Goal: Task Accomplishment & Management: Complete application form

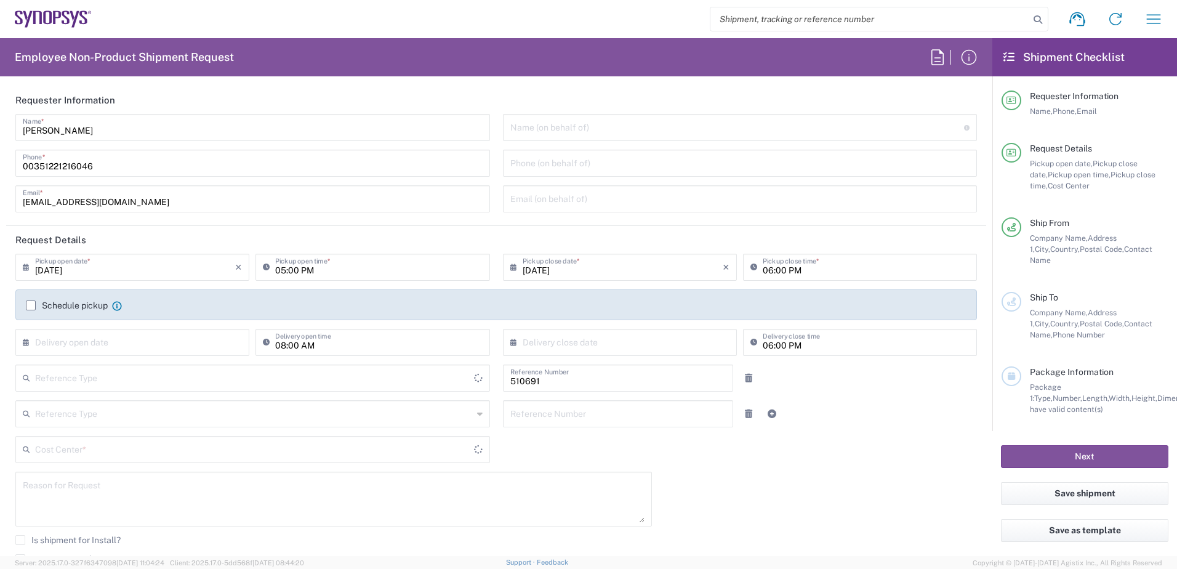
type input "Delivered at Place"
type input "PT90, SG, MSIP2, R&D 510691"
type input "[GEOGRAPHIC_DATA]"
type input "Department"
type input "[GEOGRAPHIC_DATA]"
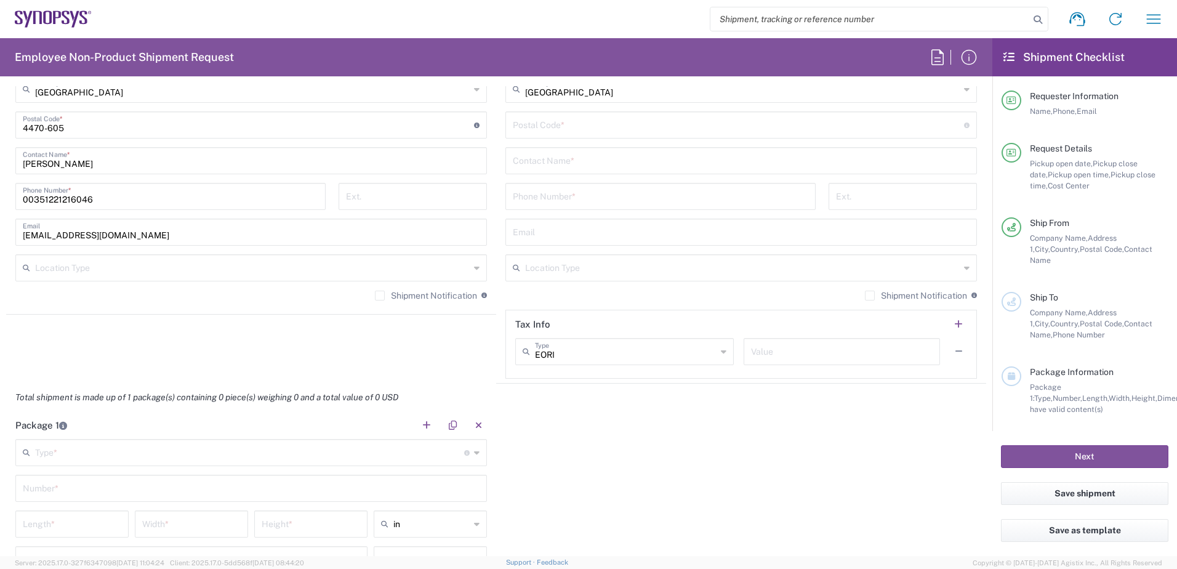
scroll to position [862, 0]
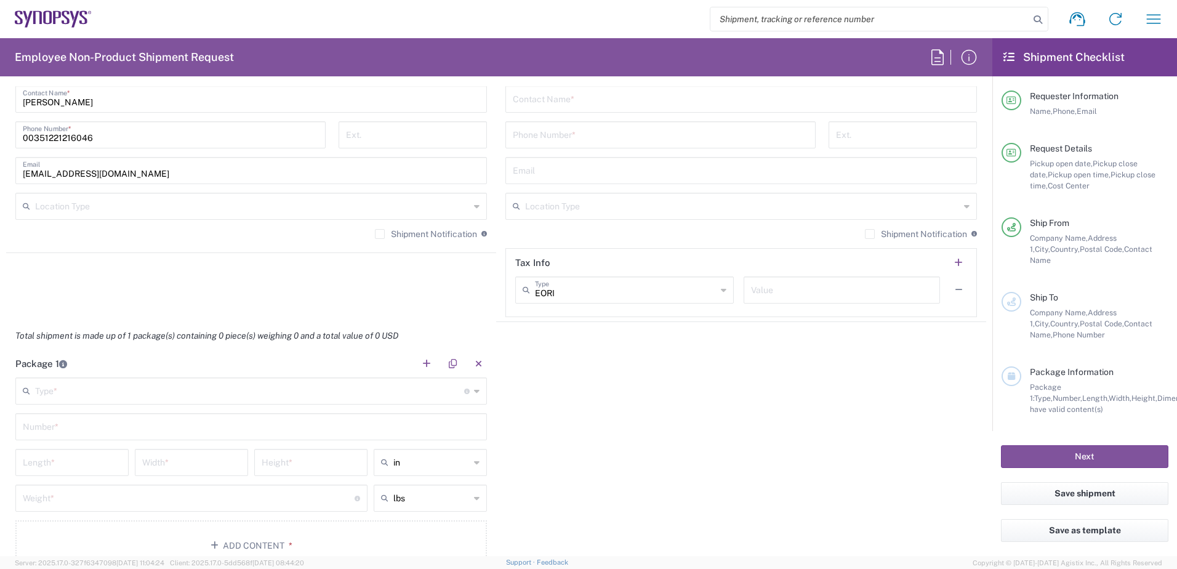
type input "Porto PT02"
click at [721, 286] on div "EORI Type" at bounding box center [624, 289] width 219 height 27
click at [809, 383] on div "Package 1 Type * Material used to package goods Bale(s) Basket(s) Bolt(s) Bottl…" at bounding box center [496, 465] width 980 height 230
type input "EORI"
